Goal: Information Seeking & Learning: Learn about a topic

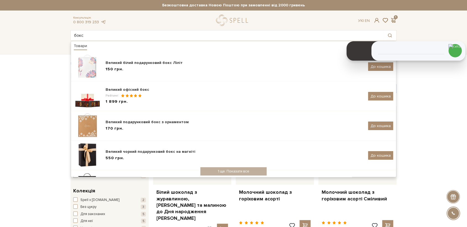
type input "бокс"
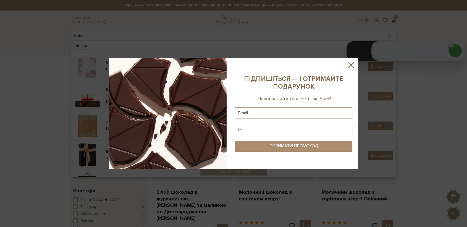
drag, startPoint x: 354, startPoint y: 63, endPoint x: 376, endPoint y: 41, distance: 30.9
click at [354, 63] on icon at bounding box center [350, 64] width 9 height 9
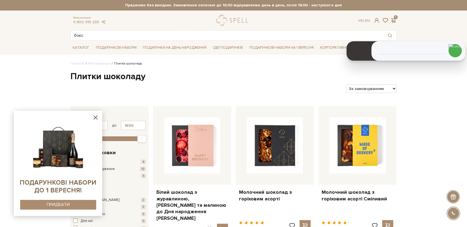
click at [93, 119] on icon at bounding box center [95, 117] width 7 height 7
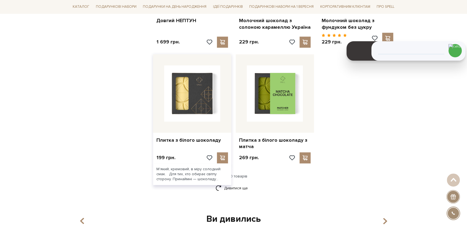
scroll to position [676, 0]
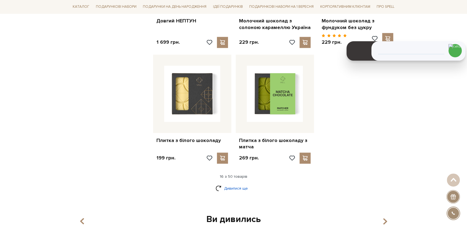
drag, startPoint x: 238, startPoint y: 179, endPoint x: 241, endPoint y: 174, distance: 6.4
click at [238, 183] on link "Дивитися ще" at bounding box center [234, 188] width 36 height 10
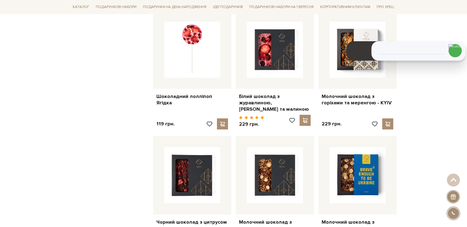
scroll to position [1198, 0]
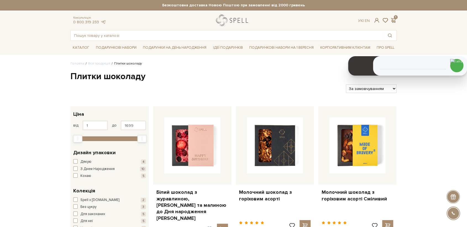
click at [225, 19] on link "logo" at bounding box center [233, 20] width 35 height 11
